Goal: Task Accomplishment & Management: Manage account settings

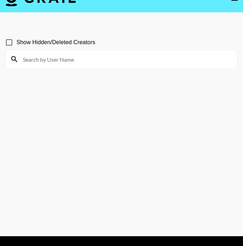
scroll to position [19, 0]
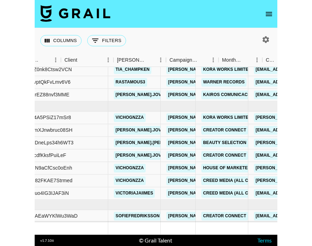
scroll to position [379, 0]
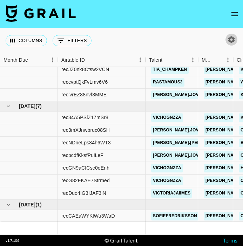
click at [233, 41] on icon "button" at bounding box center [231, 39] width 7 height 7
select select "[DATE]"
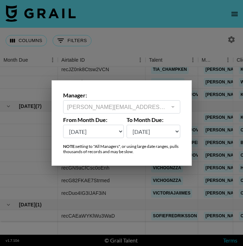
click at [236, 13] on div at bounding box center [121, 123] width 243 height 246
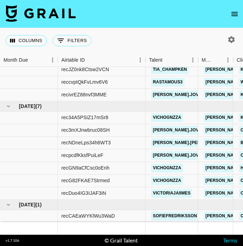
click at [234, 18] on icon "open drawer" at bounding box center [234, 14] width 8 height 8
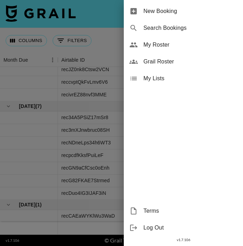
click at [175, 12] on span "New Booking" at bounding box center [190, 11] width 94 height 8
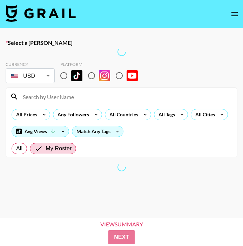
click at [50, 53] on div at bounding box center [122, 52] width 232 height 8
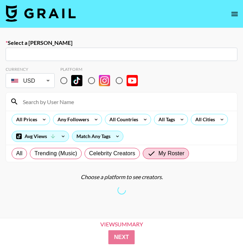
click at [59, 54] on input "text" at bounding box center [121, 54] width 223 height 8
click at [74, 59] on div "​" at bounding box center [122, 54] width 232 height 13
click at [118, 31] on div "Select a Booker ​ Currency USD USD ​ Platform All Prices Any Followers All Coun…" at bounding box center [121, 148] width 243 height 240
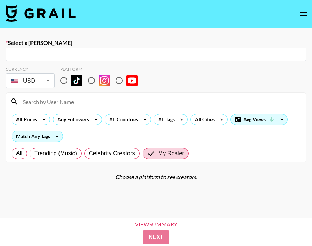
click at [194, 53] on input "text" at bounding box center [156, 54] width 293 height 8
click at [194, 54] on input "text" at bounding box center [156, 54] width 293 height 8
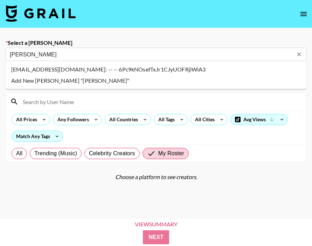
type input "deborah"
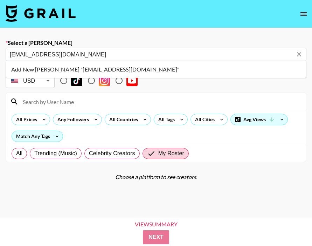
type input "Add New Booker "aprilhuang66@gmail.com""
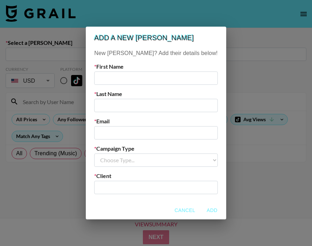
click at [138, 81] on input "text" at bounding box center [155, 78] width 123 height 13
type input "April"
type input "Huang"
type input "aprilhuang66@gmail.com"
click at [155, 165] on select "Choose Type... Song Promos Brand Promos" at bounding box center [155, 160] width 123 height 13
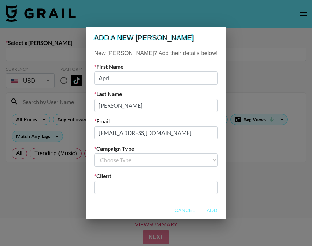
select select "Brand"
click at [138, 188] on input "text" at bounding box center [156, 187] width 115 height 8
click at [153, 188] on input "text" at bounding box center [156, 187] width 115 height 8
paste input "HANG ZHOU FENG HE KE JI YOU XIAN GONG SI"
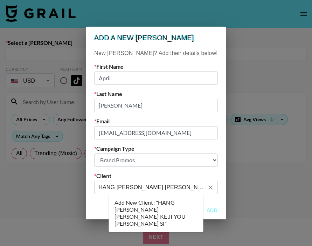
scroll to position [0, 54]
click at [178, 208] on li "Add New Client: "HANG ZHOU FENG HE KE JI YOU XIAN GONG SI"" at bounding box center [156, 213] width 95 height 32
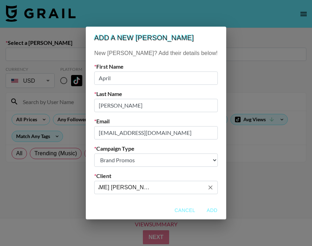
type input "HANG ZHOU FENG HE KE JI YOU XIAN GONG SI"
click at [201, 208] on button "Add" at bounding box center [212, 210] width 22 height 13
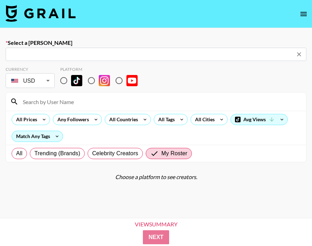
type input "aprilhuang66@gmail.com: April Huang -- HANG ZHOU FENG HE KE JI YOU XIAN GONG SI…"
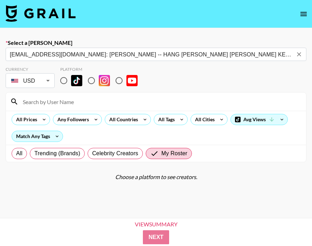
click at [65, 79] on input "radio" at bounding box center [63, 80] width 15 height 15
radio input "true"
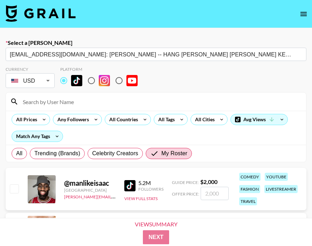
click at [68, 104] on input at bounding box center [161, 101] width 284 height 11
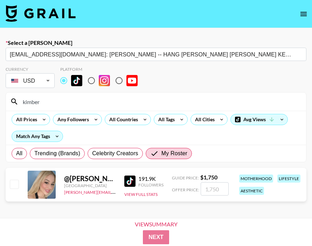
type input "kimber"
click at [12, 184] on input "checkbox" at bounding box center [14, 184] width 8 height 8
checkbox input "true"
type input "1750"
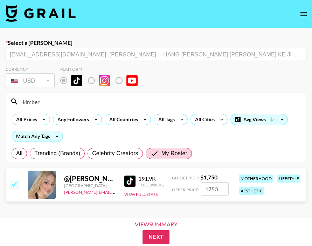
click at [218, 189] on input "1750" at bounding box center [215, 188] width 28 height 13
drag, startPoint x: 218, startPoint y: 189, endPoint x: 199, endPoint y: 189, distance: 18.6
click at [199, 189] on div "Offer Price: 1750" at bounding box center [200, 188] width 57 height 13
checkbox input "false"
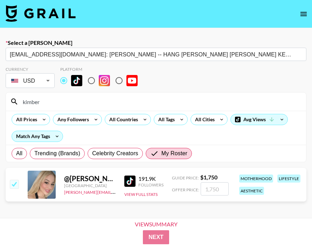
type input "2"
checkbox input "true"
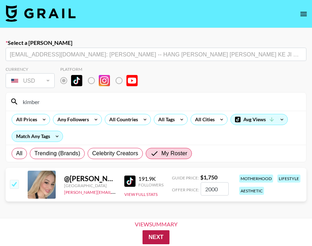
type input "2000"
click at [155, 235] on button "Next" at bounding box center [156, 237] width 27 height 14
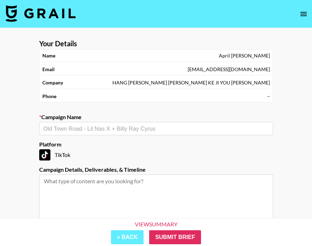
click at [107, 130] on input "text" at bounding box center [156, 129] width 226 height 8
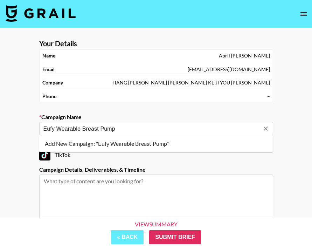
click at [122, 145] on li "Add New Campaign: "Eufy Wearable Breast Pump"" at bounding box center [156, 143] width 234 height 11
type input "Eufy Wearable Breast Pump"
click at [75, 186] on textarea at bounding box center [156, 201] width 234 height 53
paste textarea "1 TikTok video + spark code, 1-2 months of usage rights"
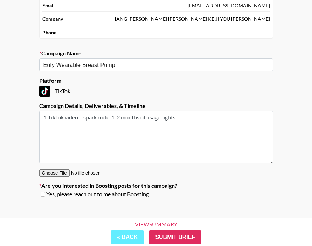
scroll to position [72, 0]
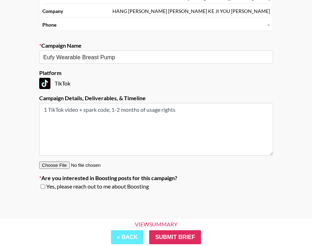
type textarea "1 TikTok video + spark code, 1-2 months of usage rights"
click at [94, 192] on section "Your Details Name April Huang Email aprilhuang66@gmail.com Company HANG ZHOU FE…" at bounding box center [156, 81] width 245 height 239
click at [94, 185] on span "Yes, please reach out to me about Boosting" at bounding box center [97, 186] width 103 height 7
click at [42, 185] on input "checkbox" at bounding box center [43, 186] width 5 height 5
checkbox input "true"
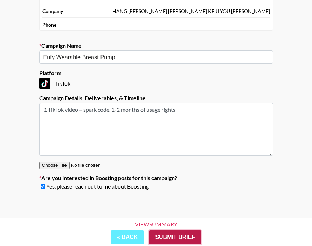
click at [169, 234] on input "Submit Brief" at bounding box center [175, 237] width 52 height 14
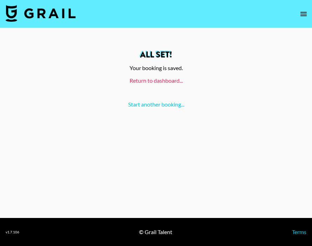
click at [150, 82] on link "Return to dashboard..." at bounding box center [156, 80] width 53 height 7
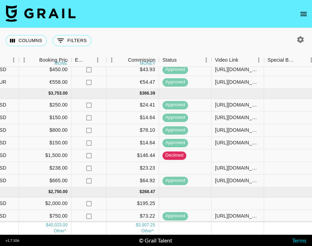
scroll to position [392, 545]
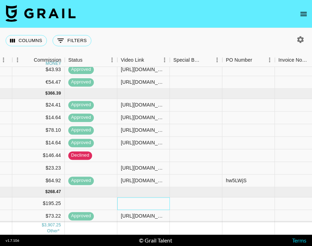
click at [133, 206] on div at bounding box center [143, 203] width 53 height 13
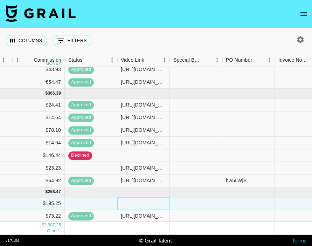
click at [133, 206] on div at bounding box center [143, 203] width 53 height 13
type input "https://www.tiktok.com/@kimberly.michellee/video/7558993638169005367"
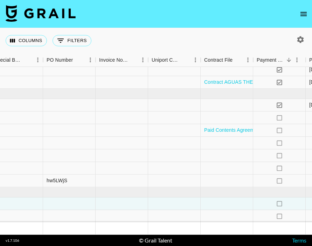
scroll to position [392, 852]
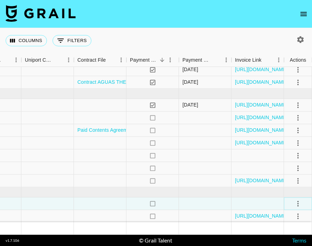
click at [298, 202] on icon "select merge strategy" at bounding box center [298, 204] width 1 height 6
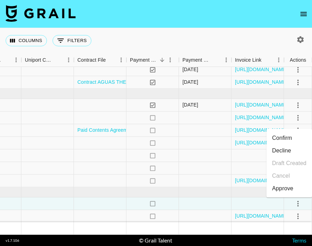
click at [284, 136] on li "Confirm" at bounding box center [290, 138] width 46 height 13
click at [295, 189] on li "Approve" at bounding box center [290, 188] width 46 height 13
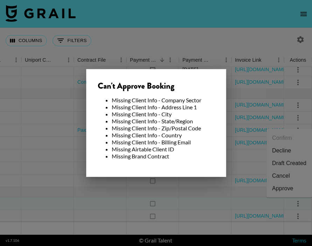
click at [206, 196] on div at bounding box center [156, 123] width 312 height 246
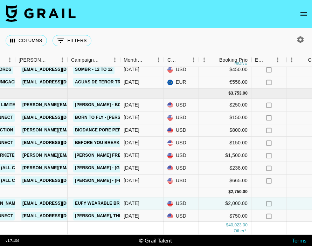
scroll to position [392, 231]
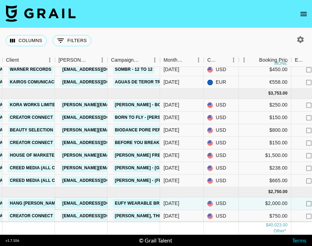
click at [92, 202] on link "aprilhuang66@gmail.com" at bounding box center [100, 203] width 79 height 9
click at [135, 204] on link "Eufy Wearable Breast Pump" at bounding box center [149, 203] width 73 height 9
click at [38, 203] on link "HANG ZHOU FENG HE KE JI YOU XIAN GONG SI" at bounding box center [83, 203] width 150 height 9
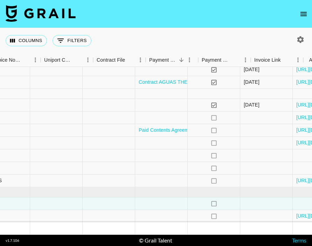
scroll to position [392, 845]
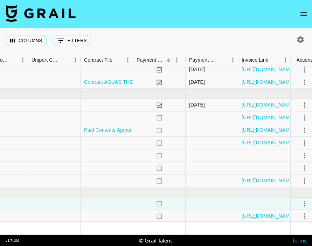
click at [304, 200] on icon "select merge strategy" at bounding box center [305, 203] width 8 height 8
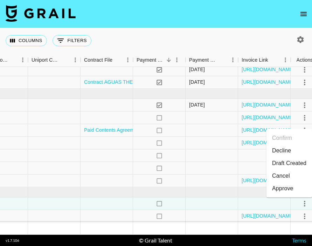
click at [286, 190] on div "Approve" at bounding box center [282, 188] width 21 height 8
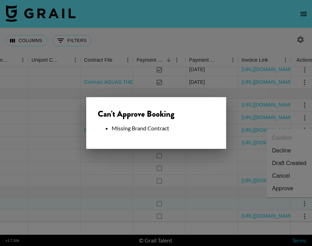
click at [209, 193] on div at bounding box center [156, 123] width 312 height 246
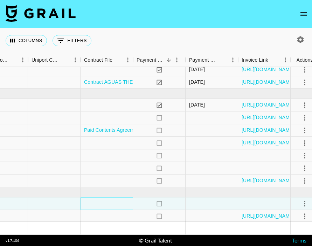
click at [113, 201] on div at bounding box center [107, 203] width 53 height 13
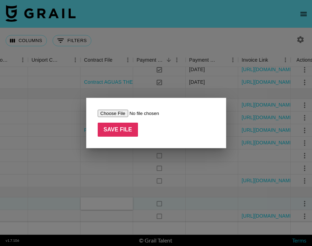
click at [117, 113] on input "file" at bounding box center [142, 113] width 89 height 7
click at [114, 117] on input "file" at bounding box center [142, 113] width 89 height 7
type input "C:\fakepath\Kimberly.Michelle - Agreement for Eufy.pdf"
click at [124, 131] on input "Save File" at bounding box center [118, 130] width 41 height 14
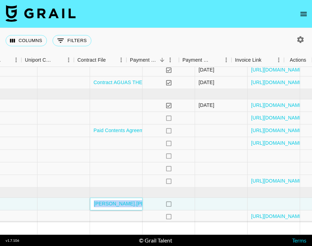
scroll to position [392, 852]
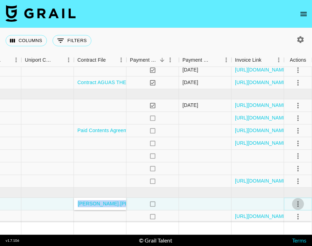
click at [295, 203] on icon "select merge strategy" at bounding box center [298, 204] width 8 height 8
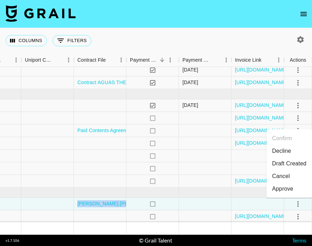
click at [279, 188] on div "Approve" at bounding box center [282, 189] width 21 height 8
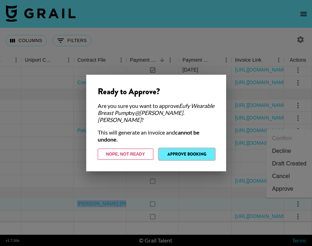
click at [181, 153] on button "Approve Booking" at bounding box center [187, 154] width 56 height 11
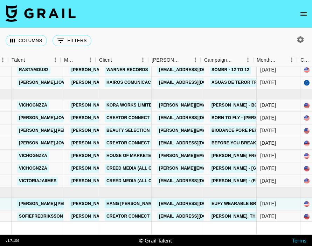
scroll to position [392, 138]
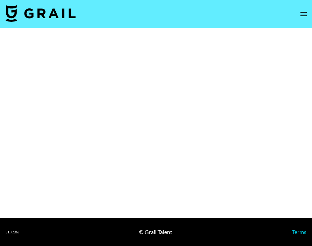
select select "Brand"
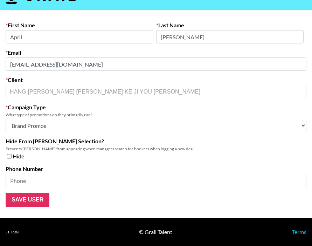
scroll to position [10, 0]
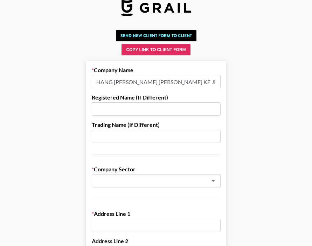
scroll to position [14, 0]
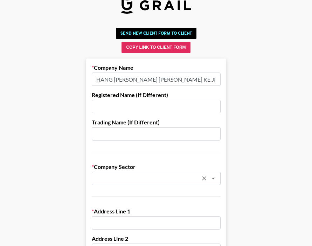
click at [143, 179] on input "text" at bounding box center [147, 179] width 102 height 8
click at [213, 178] on icon "Open" at bounding box center [214, 179] width 4 height 2
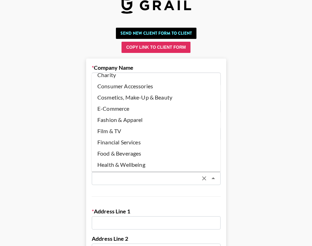
scroll to position [0, 0]
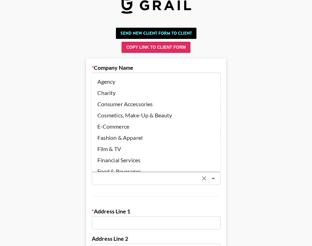
click at [162, 82] on li "Agency" at bounding box center [156, 81] width 129 height 11
type input "Agency"
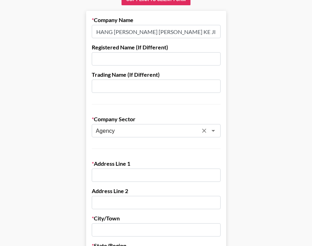
scroll to position [65, 0]
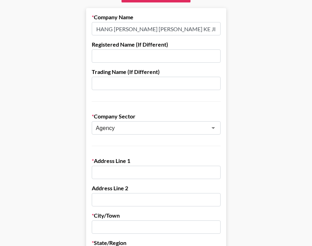
click at [164, 174] on input "text" at bounding box center [156, 172] width 129 height 13
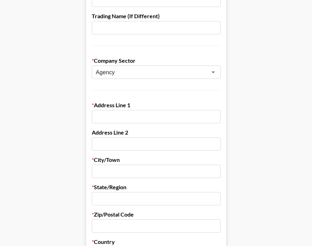
scroll to position [122, 0]
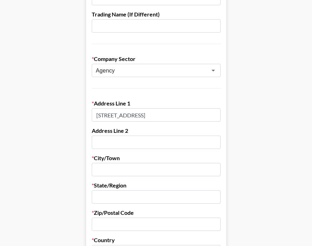
type input "[STREET_ADDRESS]"
click at [133, 143] on input "text" at bounding box center [156, 142] width 129 height 13
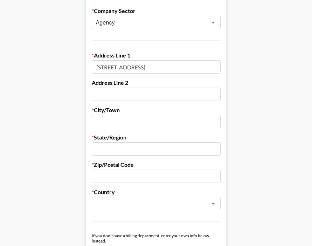
scroll to position [169, 0]
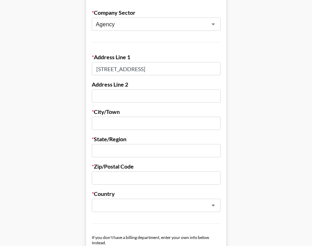
click at [130, 95] on input "text" at bounding box center [156, 95] width 129 height 13
type input "[GEOGRAPHIC_DATA]"
click at [135, 120] on input "text" at bounding box center [156, 123] width 129 height 13
type input "[GEOGRAPHIC_DATA]"
click at [133, 157] on input "text" at bounding box center [156, 150] width 129 height 13
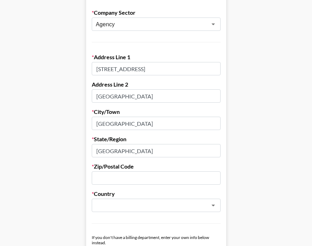
type input "[GEOGRAPHIC_DATA]"
click at [135, 181] on input "text" at bounding box center [156, 177] width 129 height 13
type input "310000"
click at [118, 206] on input "text" at bounding box center [147, 206] width 102 height 8
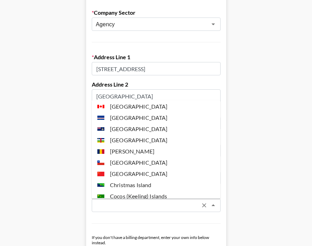
scroll to position [440, 0]
click at [126, 172] on li "[GEOGRAPHIC_DATA]" at bounding box center [156, 173] width 129 height 11
type input "[GEOGRAPHIC_DATA]"
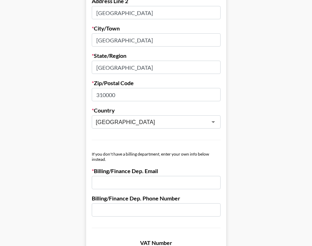
scroll to position [253, 0]
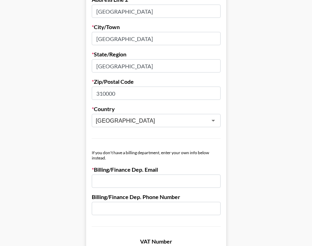
click at [148, 181] on input "email" at bounding box center [156, 181] width 129 height 13
paste input "[EMAIL_ADDRESS][DOMAIN_NAME]"
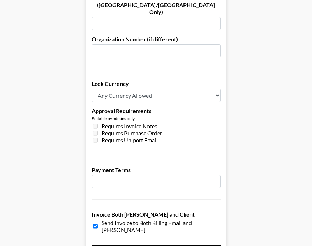
scroll to position [500, 0]
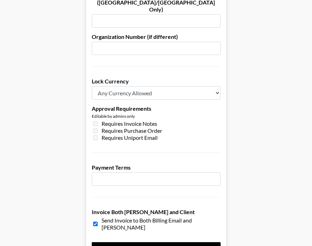
type input "Deborahwindlily@gmail.com"
click at [218, 86] on select "Any Currency Allowed USD GBP EUR CAD AUD" at bounding box center [156, 92] width 129 height 13
select select "USD"
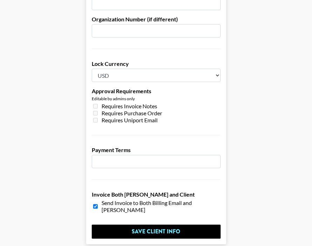
scroll to position [517, 0]
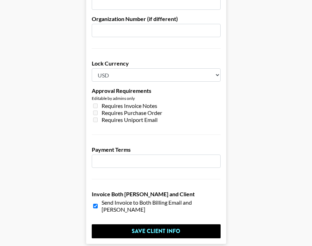
click at [215, 68] on select "Any Currency Allowed USD GBP EUR CAD AUD" at bounding box center [156, 74] width 129 height 13
select select
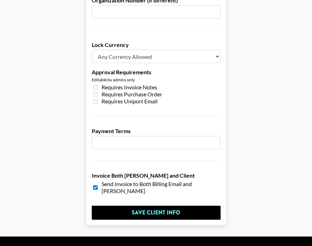
scroll to position [537, 0]
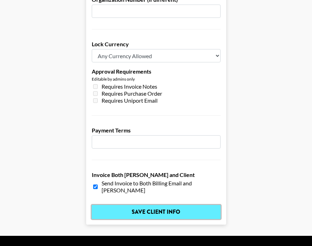
click at [183, 205] on input "Save Client Info" at bounding box center [156, 212] width 129 height 14
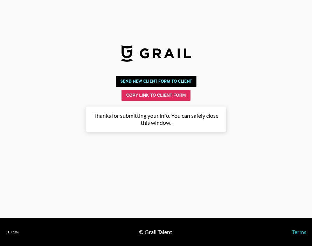
scroll to position [0, 0]
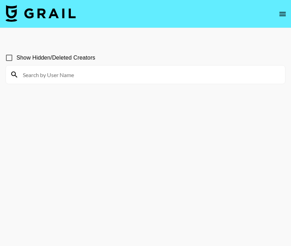
click at [280, 13] on icon "open drawer" at bounding box center [282, 14] width 8 height 8
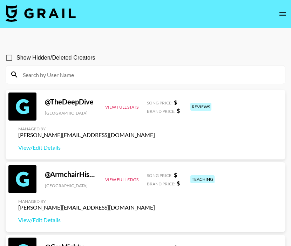
click at [284, 15] on icon "open drawer" at bounding box center [282, 14] width 8 height 8
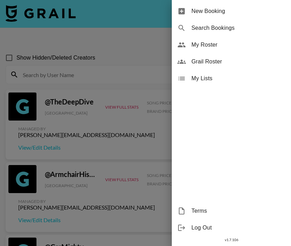
click at [256, 45] on span "My Roster" at bounding box center [238, 45] width 94 height 8
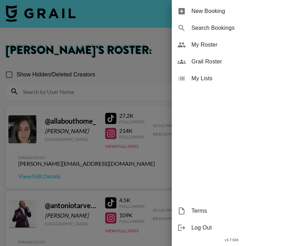
click at [90, 90] on div at bounding box center [145, 123] width 291 height 246
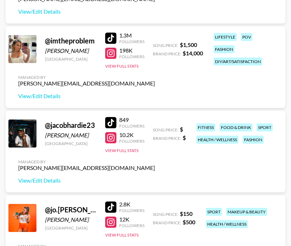
scroll to position [880, 0]
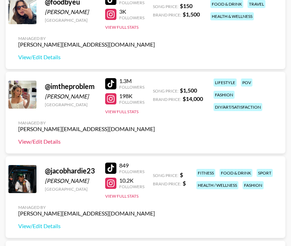
click at [48, 140] on link "View/Edit Details" at bounding box center [86, 141] width 137 height 7
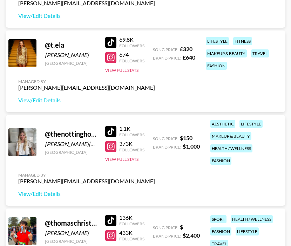
scroll to position [3101, 0]
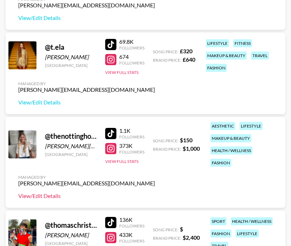
click at [48, 198] on link "View/Edit Details" at bounding box center [86, 195] width 137 height 7
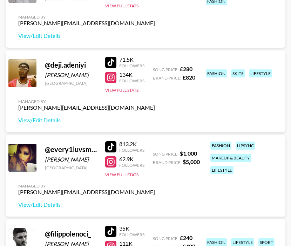
scroll to position [377, 0]
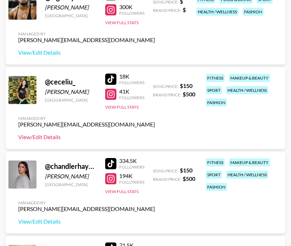
click at [42, 137] on link "View/Edit Details" at bounding box center [86, 137] width 137 height 7
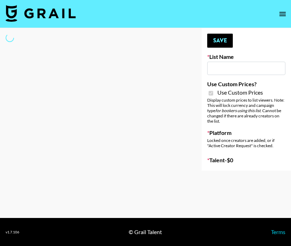
type input "[GEOGRAPHIC_DATA] ([DATE])"
checkbox input "true"
select select "Brand"
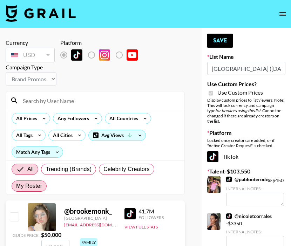
click at [35, 183] on span "My Roster" at bounding box center [29, 186] width 26 height 8
click at [16, 186] on input "My Roster" at bounding box center [16, 186] width 0 height 0
radio input "true"
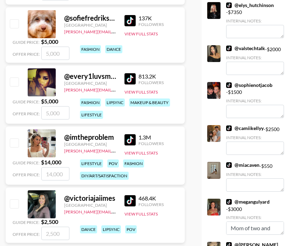
scroll to position [255, 0]
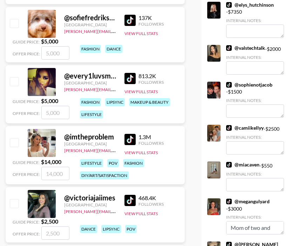
click at [48, 178] on input "number" at bounding box center [55, 173] width 28 height 13
type input "18"
checkbox input "true"
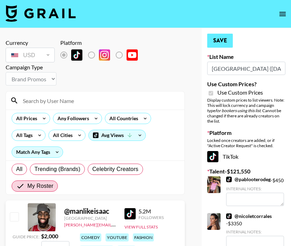
type input "18000"
click at [215, 45] on button "Save" at bounding box center [220, 41] width 26 height 14
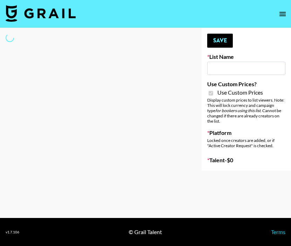
type input "Twodots ([DATE])"
checkbox input "true"
select select "Brand"
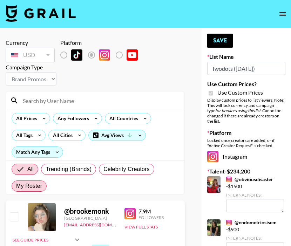
click at [31, 187] on span "My Roster" at bounding box center [29, 186] width 26 height 8
click at [16, 186] on input "My Roster" at bounding box center [16, 186] width 0 height 0
radio input "true"
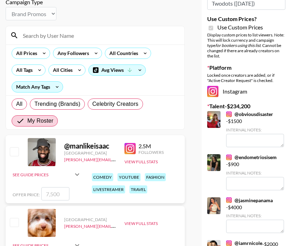
scroll to position [290, 0]
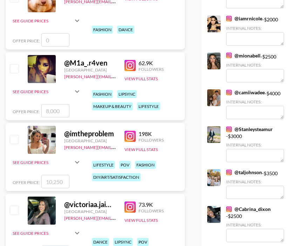
click at [55, 184] on input "number" at bounding box center [55, 181] width 28 height 13
type input "8"
checkbox input "true"
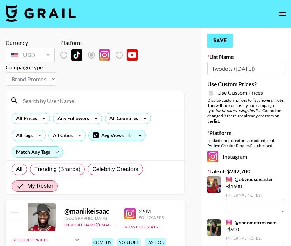
type input "8500"
click at [216, 43] on button "Save" at bounding box center [220, 41] width 26 height 14
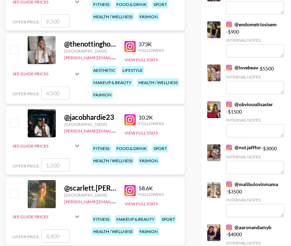
scroll to position [2863, 0]
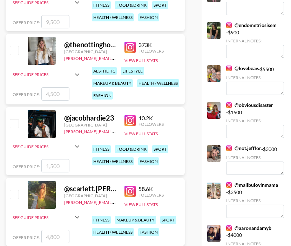
click at [57, 94] on input "number" at bounding box center [55, 93] width 28 height 13
type input "2"
checkbox input "true"
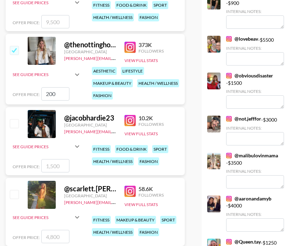
type input "2000"
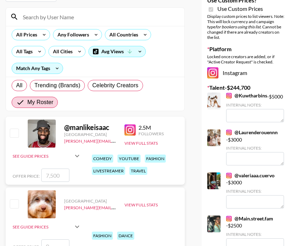
scroll to position [0, 0]
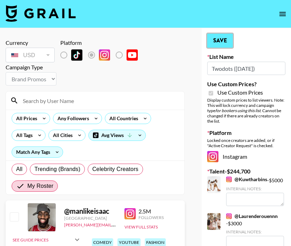
click at [221, 42] on button "Save" at bounding box center [220, 41] width 26 height 14
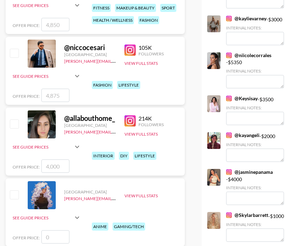
scroll to position [2928, 0]
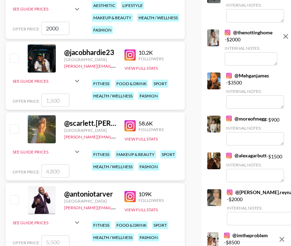
click at [14, 128] on input "checkbox" at bounding box center [14, 128] width 8 height 8
checkbox input "true"
type input "4800"
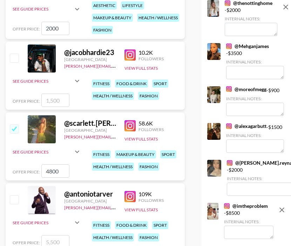
scroll to position [2359, 0]
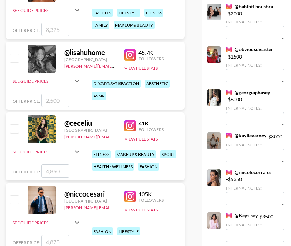
click at [15, 129] on input "checkbox" at bounding box center [14, 128] width 8 height 8
checkbox input "true"
type input "4850"
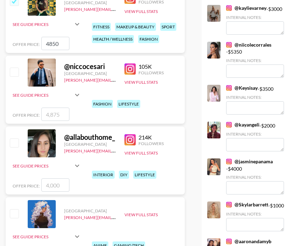
scroll to position [2374, 0]
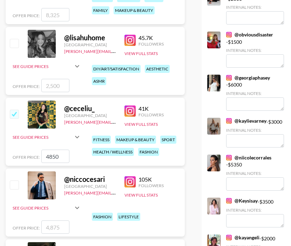
click at [15, 112] on input "checkbox" at bounding box center [14, 114] width 8 height 8
checkbox input "false"
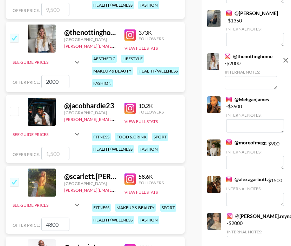
scroll to position [2874, 0]
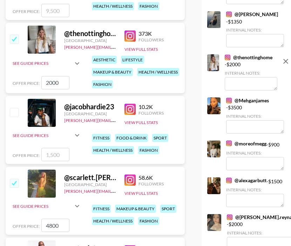
click at [13, 184] on input "checkbox" at bounding box center [14, 183] width 8 height 8
checkbox input "false"
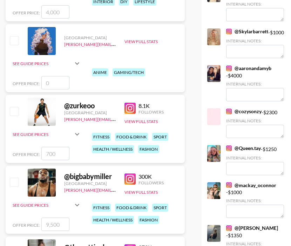
scroll to position [2359, 0]
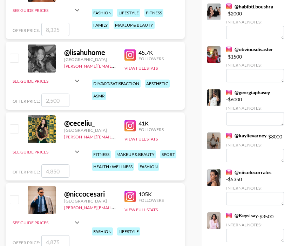
click at [57, 170] on input "number" at bounding box center [55, 170] width 28 height 13
type input "2"
checkbox input "true"
type input "2000"
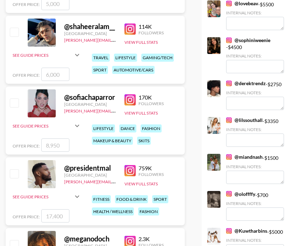
scroll to position [0, 0]
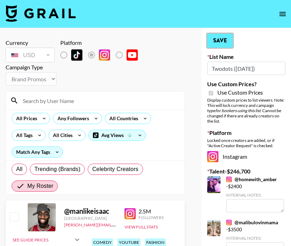
click at [217, 38] on button "Save" at bounding box center [220, 41] width 26 height 14
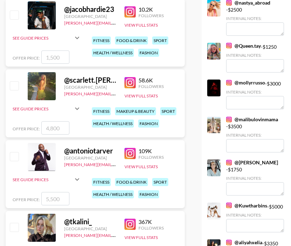
scroll to position [2968, 0]
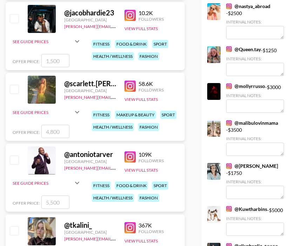
click at [58, 134] on input "number" at bounding box center [55, 131] width 28 height 13
type input "2"
checkbox input "true"
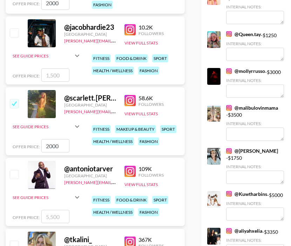
scroll to position [2946, 0]
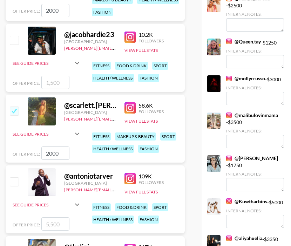
click at [78, 131] on icon at bounding box center [77, 134] width 8 height 8
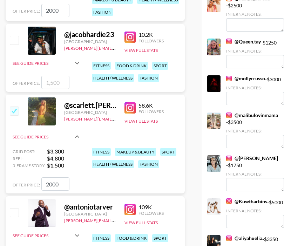
drag, startPoint x: 63, startPoint y: 184, endPoint x: 42, endPoint y: 184, distance: 21.4
click at [42, 184] on input "2000" at bounding box center [55, 183] width 28 height 13
type input "1500"
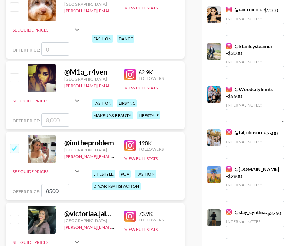
scroll to position [0, 0]
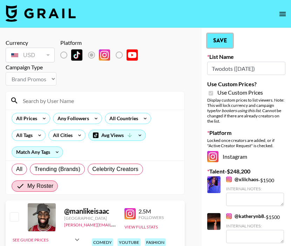
click at [217, 45] on button "Save" at bounding box center [220, 41] width 26 height 14
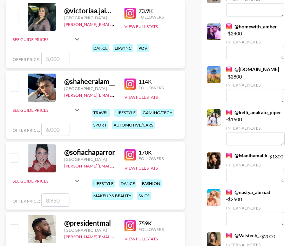
scroll to position [487, 0]
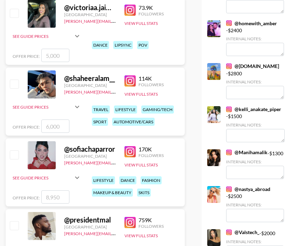
click at [77, 174] on icon at bounding box center [77, 178] width 8 height 8
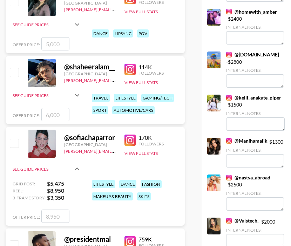
scroll to position [499, 0]
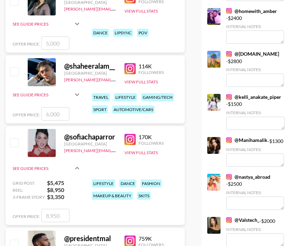
click at [54, 215] on input "number" at bounding box center [55, 215] width 28 height 13
type input "41"
checkbox input "true"
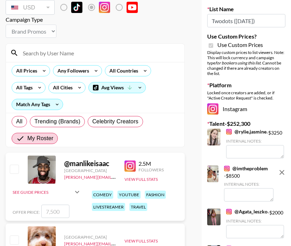
scroll to position [0, 0]
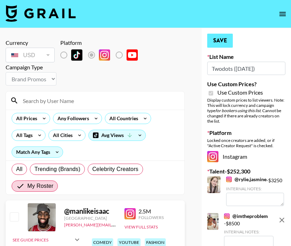
type input "4100"
click at [219, 35] on button "Save" at bounding box center [220, 41] width 26 height 14
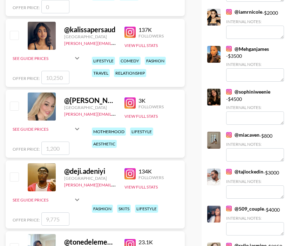
scroll to position [1846, 0]
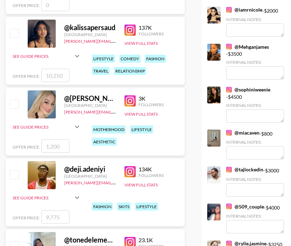
click at [77, 57] on icon at bounding box center [77, 56] width 8 height 8
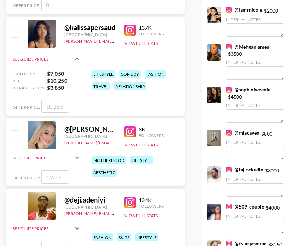
click at [55, 106] on input "number" at bounding box center [55, 106] width 28 height 13
type input "4"
checkbox input "true"
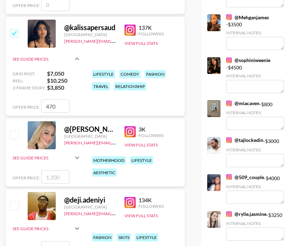
type input "4700"
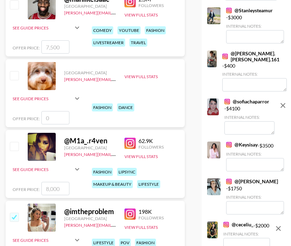
scroll to position [0, 0]
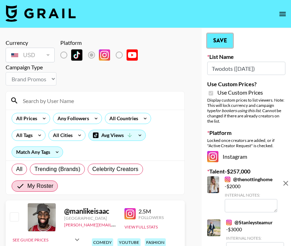
click at [220, 34] on button "Save" at bounding box center [220, 41] width 26 height 14
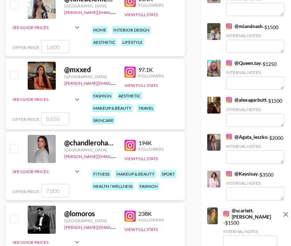
scroll to position [2059, 0]
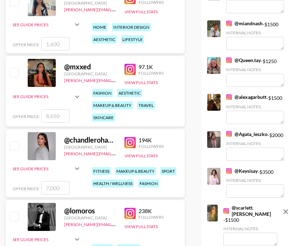
click at [81, 93] on icon at bounding box center [77, 97] width 8 height 8
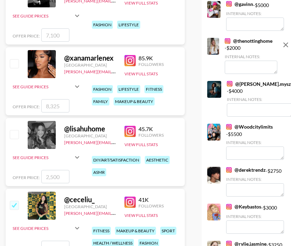
scroll to position [2341, 0]
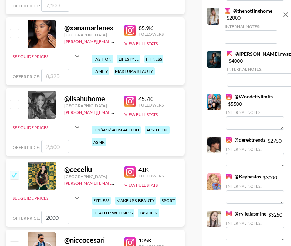
click at [77, 54] on icon at bounding box center [77, 56] width 8 height 8
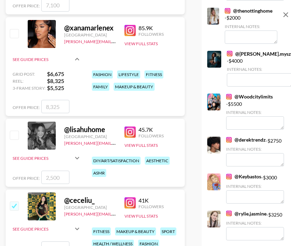
click at [54, 106] on input "number" at bounding box center [55, 106] width 28 height 13
click at [14, 34] on input "checkbox" at bounding box center [14, 33] width 8 height 8
checkbox input "true"
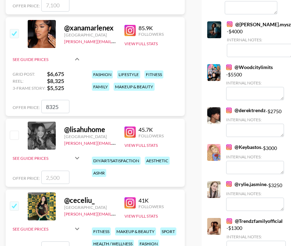
drag, startPoint x: 61, startPoint y: 104, endPoint x: 34, endPoint y: 104, distance: 27.3
click at [34, 104] on div "Offer Price: 8325" at bounding box center [47, 106] width 69 height 13
type input "6000"
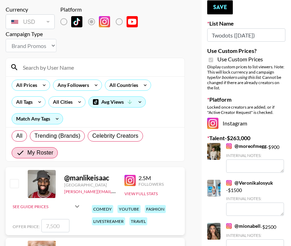
scroll to position [0, 0]
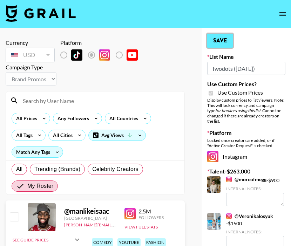
click at [222, 37] on button "Save" at bounding box center [220, 41] width 26 height 14
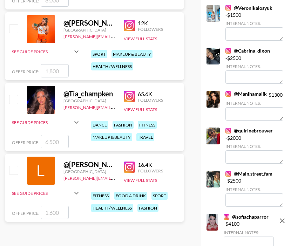
scroll to position [3225, 1]
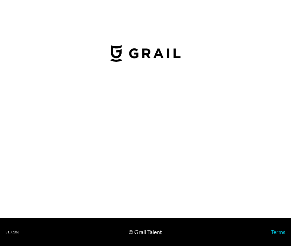
select select "USD"
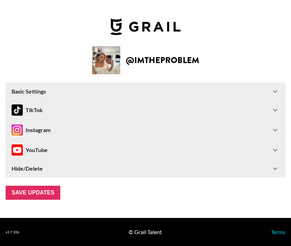
click at [241, 130] on div "Instagram" at bounding box center [141, 129] width 259 height 11
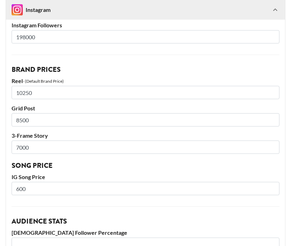
scroll to position [158, 0]
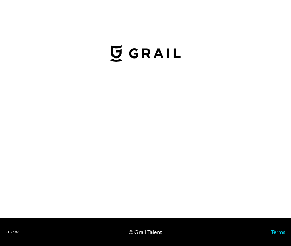
select select "USD"
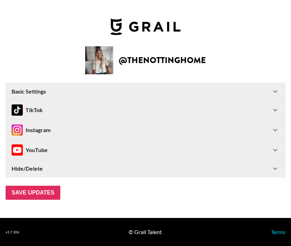
click at [199, 136] on div "Instagram" at bounding box center [145, 130] width 279 height 20
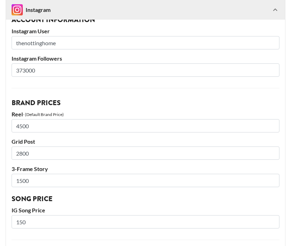
scroll to position [126, 0]
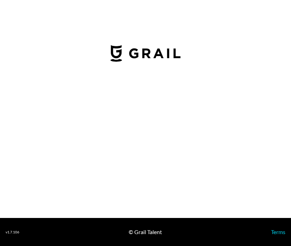
select select "USD"
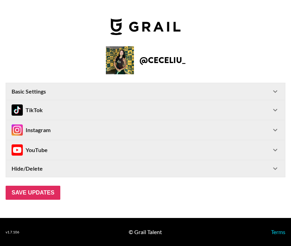
click at [275, 128] on icon at bounding box center [275, 130] width 8 height 8
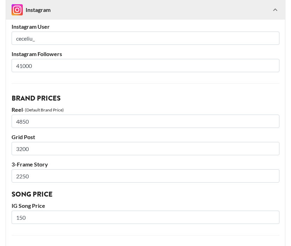
scroll to position [137, 0]
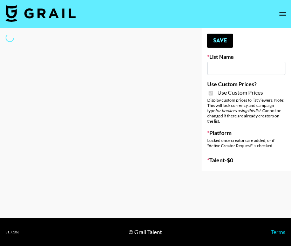
type input "Twodots ([DATE])"
checkbox input "true"
select select "Brand"
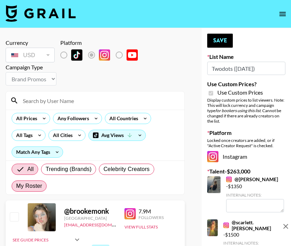
click at [23, 188] on span "My Roster" at bounding box center [29, 186] width 26 height 8
click at [16, 186] on input "My Roster" at bounding box center [16, 186] width 0 height 0
radio input "true"
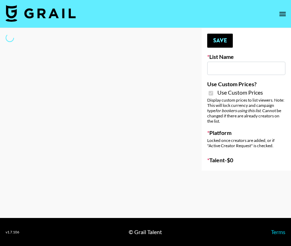
type input "[GEOGRAPHIC_DATA] ([DATE])"
checkbox input "true"
select select "Brand"
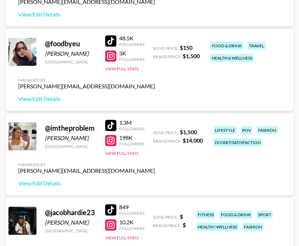
scroll to position [895, 0]
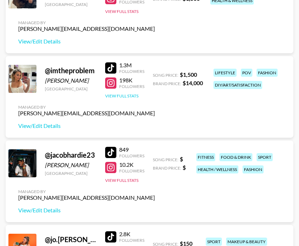
click at [123, 96] on button "View Full Stats" at bounding box center [121, 95] width 33 height 5
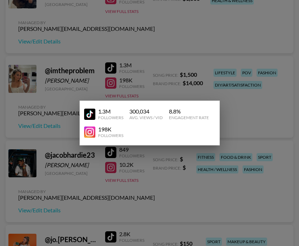
click at [146, 47] on div at bounding box center [149, 123] width 299 height 246
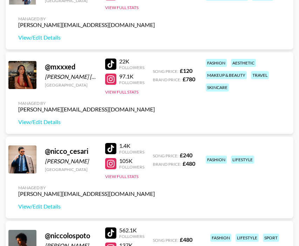
scroll to position [2117, 0]
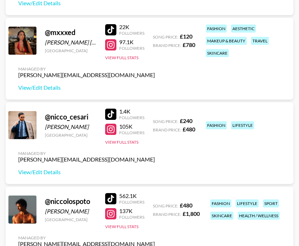
click at [108, 26] on div at bounding box center [110, 29] width 11 height 11
click at [117, 58] on button "View Full Stats" at bounding box center [121, 57] width 33 height 5
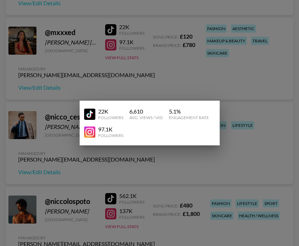
click at [127, 156] on div at bounding box center [149, 123] width 299 height 246
click at [127, 156] on div "@ nicco_cesari Niccolò Cesari Italy 1.4K Followers 105K Followers View Full Sta…" at bounding box center [150, 143] width 288 height 82
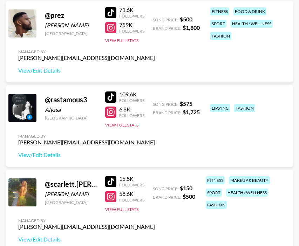
scroll to position [2391, 0]
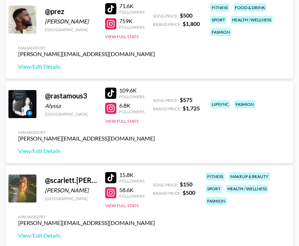
click at [118, 93] on link at bounding box center [112, 93] width 14 height 11
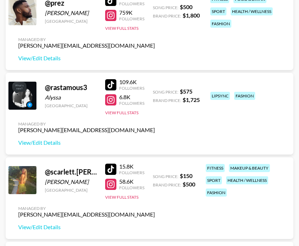
scroll to position [2401, 0]
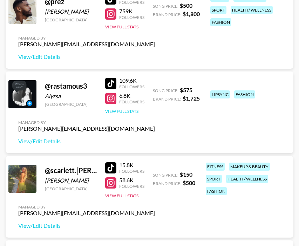
click at [112, 111] on button "View Full Stats" at bounding box center [121, 111] width 33 height 5
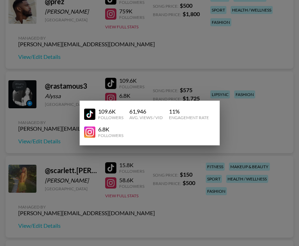
click at [112, 111] on div "109.6K Followers" at bounding box center [104, 114] width 40 height 12
click at [171, 170] on div at bounding box center [149, 123] width 299 height 246
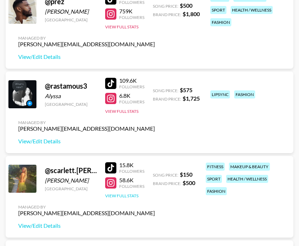
click at [126, 195] on button "View Full Stats" at bounding box center [121, 195] width 33 height 5
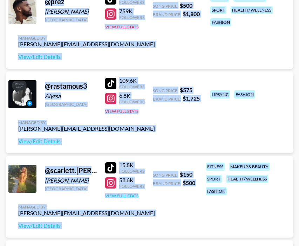
click at [130, 196] on button "View Full Stats" at bounding box center [121, 195] width 33 height 5
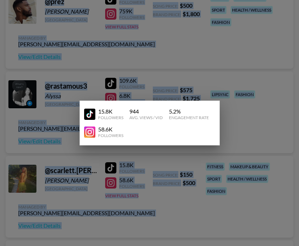
click at [155, 70] on div at bounding box center [149, 123] width 299 height 246
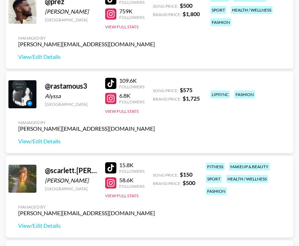
click at [155, 70] on div "@ prez Jamal Adams United States 71.6K Followers 759K Followers View Full Stats…" at bounding box center [150, 29] width 288 height 84
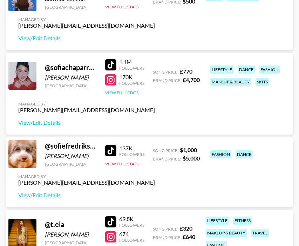
scroll to position [2831, 0]
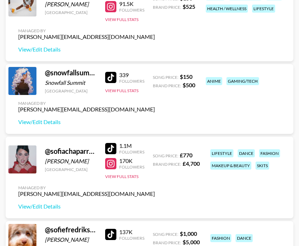
click at [123, 172] on div "1.1M Followers 170K Followers View Full Stats" at bounding box center [124, 160] width 39 height 40
click at [122, 177] on button "View Full Stats" at bounding box center [121, 176] width 33 height 5
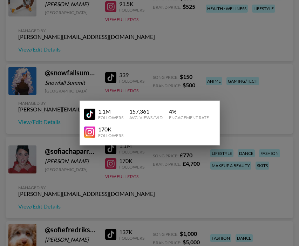
click at [200, 177] on div at bounding box center [149, 123] width 299 height 246
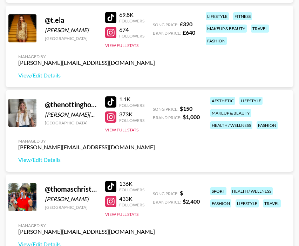
scroll to position [3112, 0]
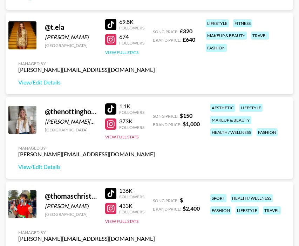
click at [125, 52] on button "View Full Stats" at bounding box center [121, 52] width 33 height 5
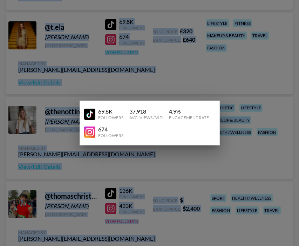
click at [125, 52] on div at bounding box center [149, 123] width 299 height 246
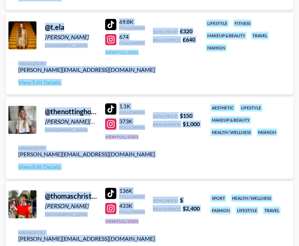
click at [125, 52] on button "View Full Stats" at bounding box center [121, 52] width 33 height 5
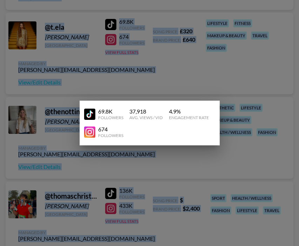
click at [180, 158] on div at bounding box center [149, 123] width 299 height 246
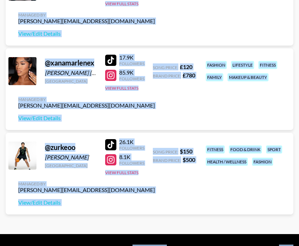
scroll to position [3747, 0]
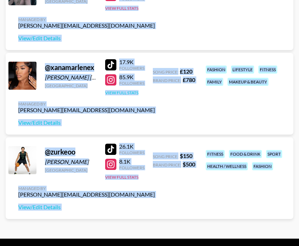
click at [116, 94] on button "View Full Stats" at bounding box center [121, 92] width 33 height 5
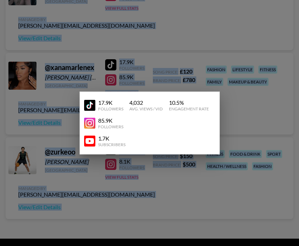
click at [149, 184] on div at bounding box center [149, 123] width 299 height 246
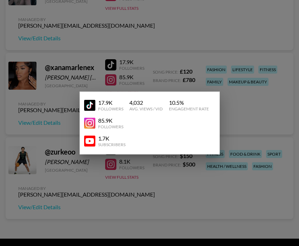
click at [149, 184] on div "@ zurkeoo Isaiah Jones United States 26.1K Followers 8.1K Followers View Full S…" at bounding box center [150, 178] width 288 height 82
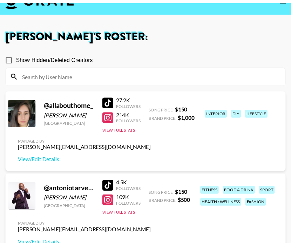
scroll to position [0, 0]
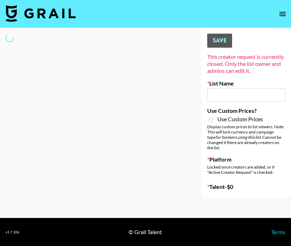
type input "June's Journey ([DATE])"
select select "Song"
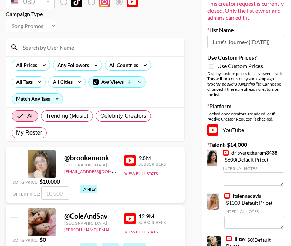
scroll to position [53, 0]
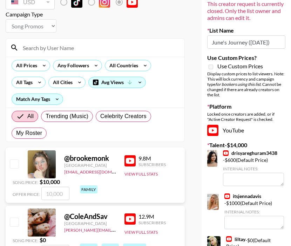
click at [14, 167] on input "checkbox" at bounding box center [14, 164] width 8 height 8
checkbox input "true"
type input "10000"
click at [12, 165] on input "checkbox" at bounding box center [14, 164] width 8 height 8
checkbox input "false"
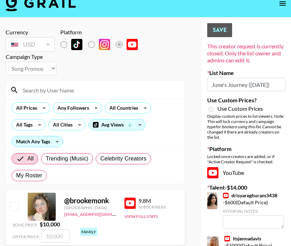
scroll to position [0, 0]
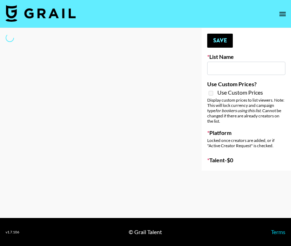
type input "June's Journey ([DATE])"
select select "Song"
